Goal: Task Accomplishment & Management: Manage account settings

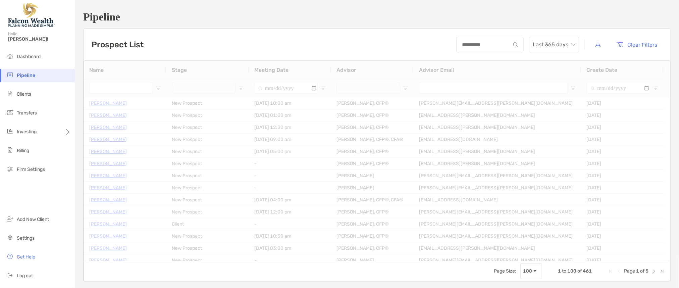
type input "**********"
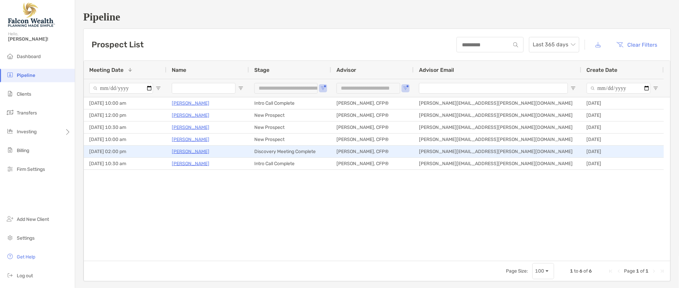
click at [189, 139] on p "[PERSON_NAME]" at bounding box center [191, 139] width 38 height 8
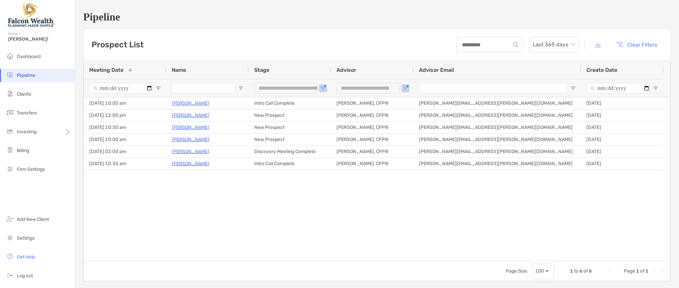
click at [378, 249] on div "Christine Wirth New Prospect 09/19/2025 - 10:00 am Matthew Shahin, CFP® matthew…" at bounding box center [377, 178] width 586 height 163
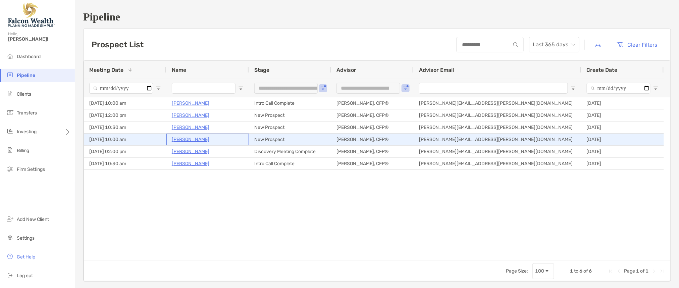
click at [191, 139] on p "[PERSON_NAME]" at bounding box center [191, 139] width 38 height 8
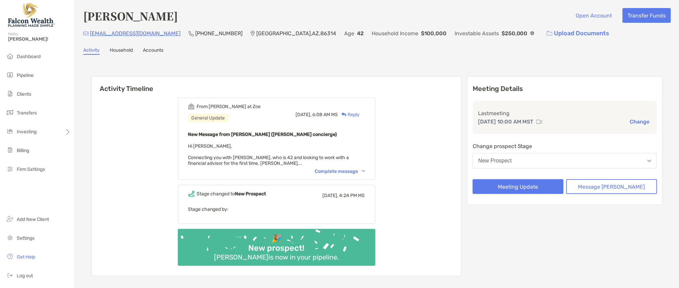
click at [365, 170] on div "Complete message" at bounding box center [340, 171] width 50 height 6
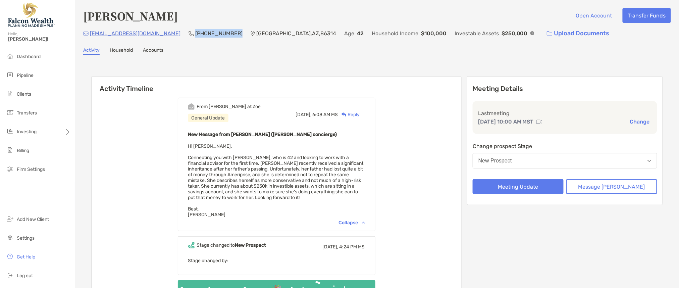
drag, startPoint x: 209, startPoint y: 32, endPoint x: 171, endPoint y: 33, distance: 37.9
click at [171, 33] on div "christinent02@yahoo.com (928) 910-9849 Prescott Valley , AZ , 86314 Age 42 Hous…" at bounding box center [377, 33] width 588 height 14
copy p "[PHONE_NUMBER]"
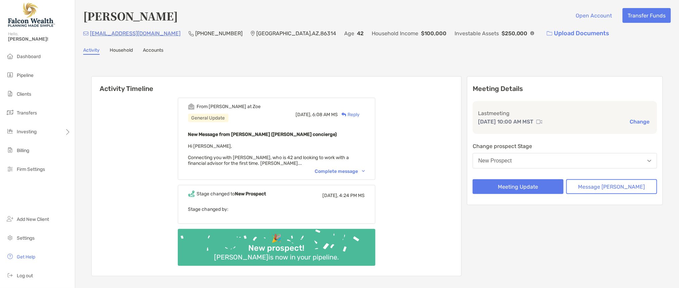
click at [547, 157] on button "New Prospect" at bounding box center [565, 160] width 185 height 15
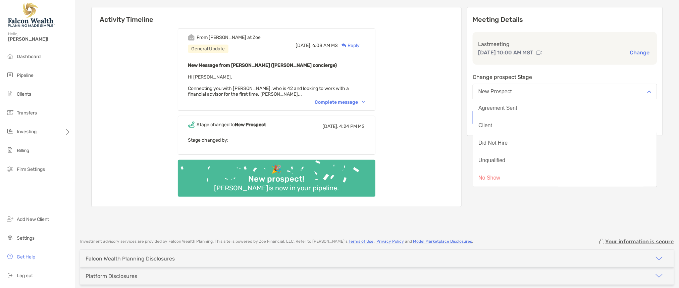
scroll to position [70, 0]
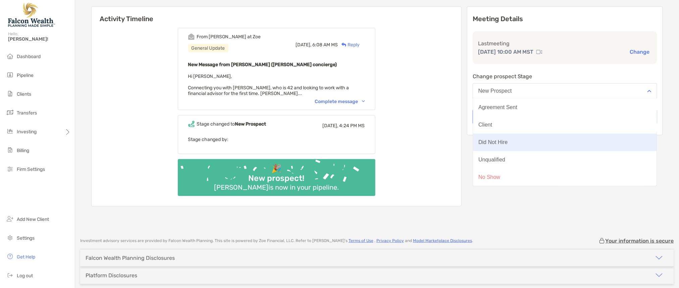
click at [522, 135] on button "Did Not Hire" at bounding box center [565, 142] width 184 height 17
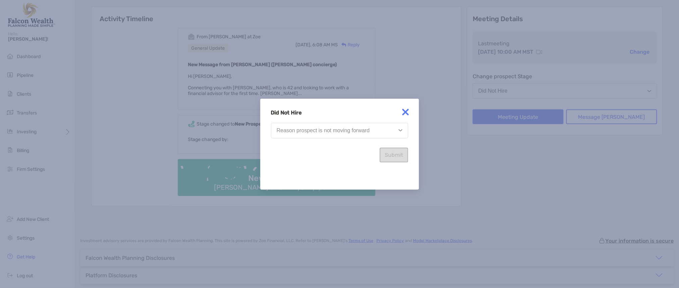
click at [343, 132] on div "Reason prospect is not moving forward" at bounding box center [323, 130] width 93 height 6
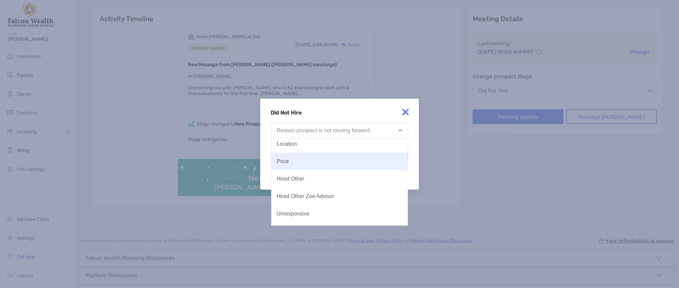
scroll to position [0, 0]
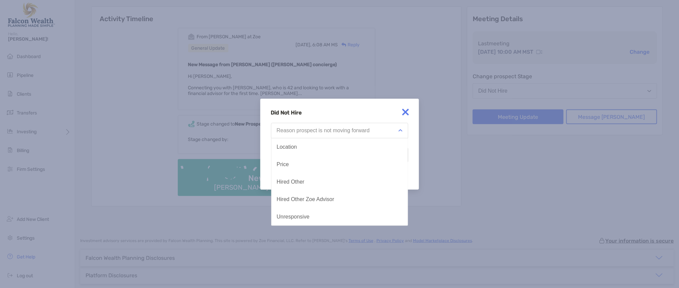
drag, startPoint x: 400, startPoint y: 109, endPoint x: 419, endPoint y: 107, distance: 18.6
click at [400, 110] on img at bounding box center [405, 111] width 13 height 13
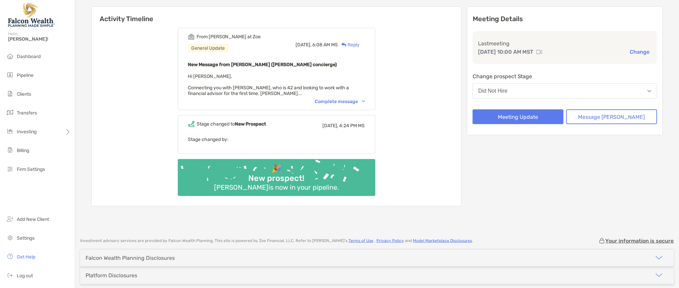
click at [532, 89] on button "Did Not Hire" at bounding box center [565, 90] width 185 height 15
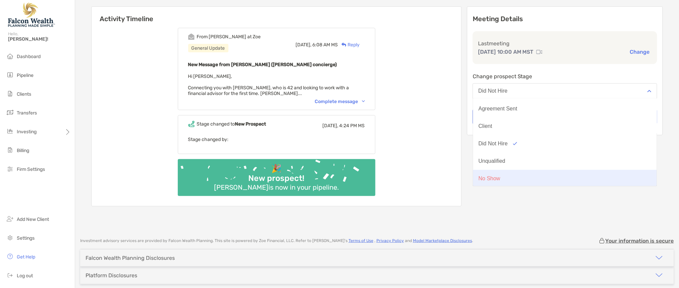
scroll to position [52, 0]
click at [500, 175] on div "No Show" at bounding box center [489, 177] width 22 height 6
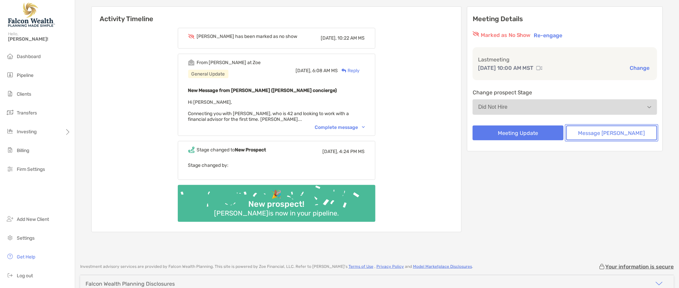
click at [592, 132] on button "Message [PERSON_NAME]" at bounding box center [611, 132] width 91 height 15
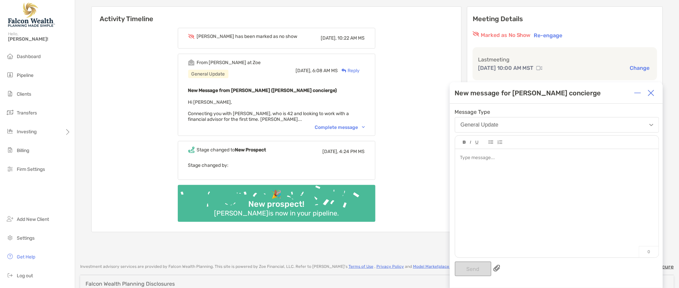
click at [465, 176] on div at bounding box center [557, 200] width 204 height 102
click at [466, 269] on button "Send" at bounding box center [473, 268] width 37 height 15
